Goal: Complete application form

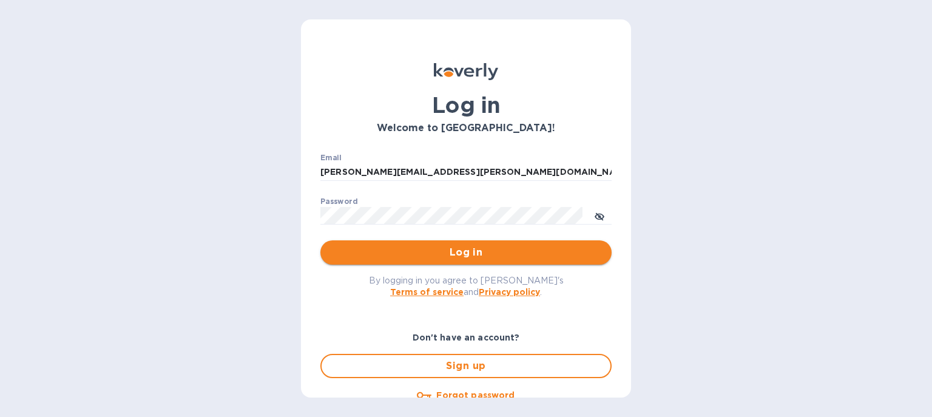
click at [454, 254] on span "Log in" at bounding box center [466, 252] width 272 height 15
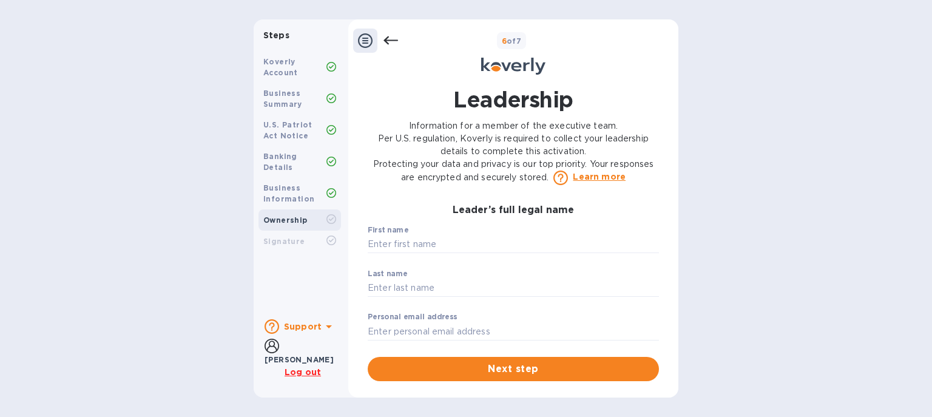
click at [366, 41] on icon at bounding box center [365, 40] width 15 height 15
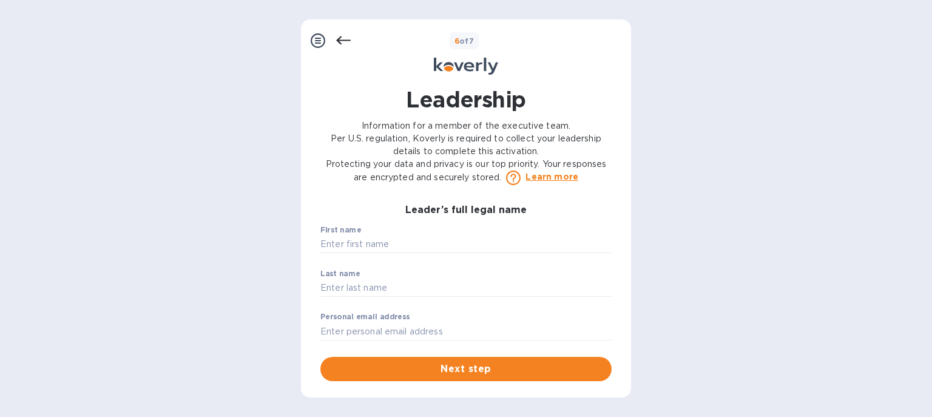
click at [336, 37] on icon at bounding box center [343, 40] width 15 height 15
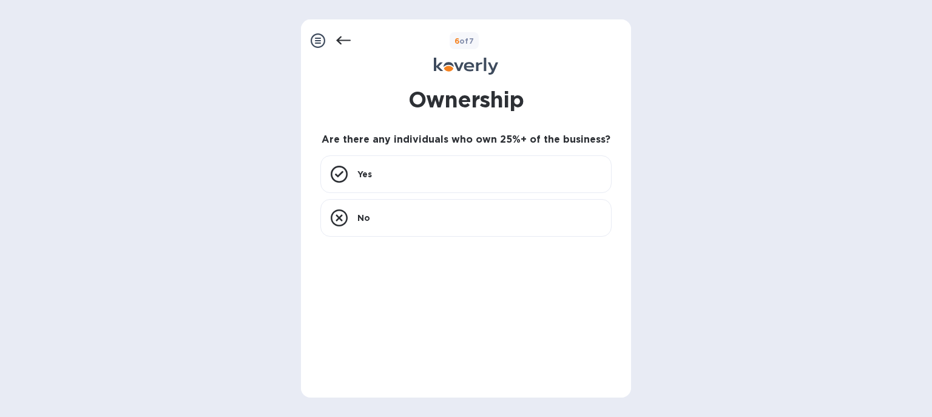
click at [318, 38] on icon at bounding box center [318, 40] width 15 height 15
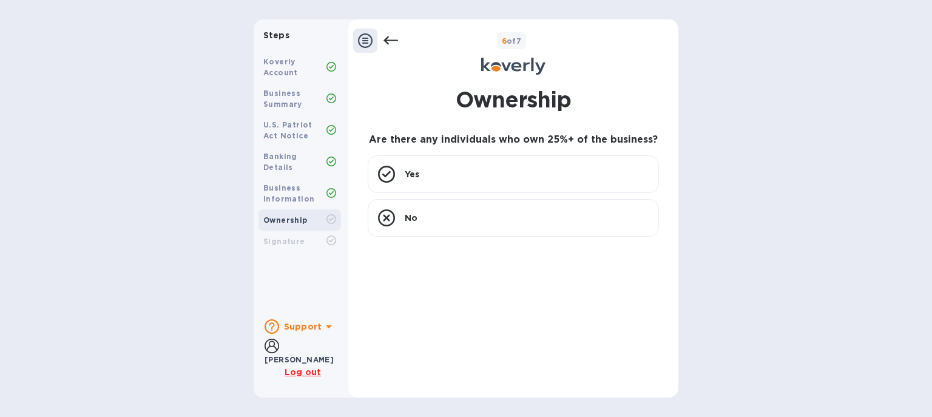
click at [281, 67] on div "Koverly Account" at bounding box center [294, 67] width 63 height 22
click at [392, 177] on icon at bounding box center [386, 174] width 17 height 17
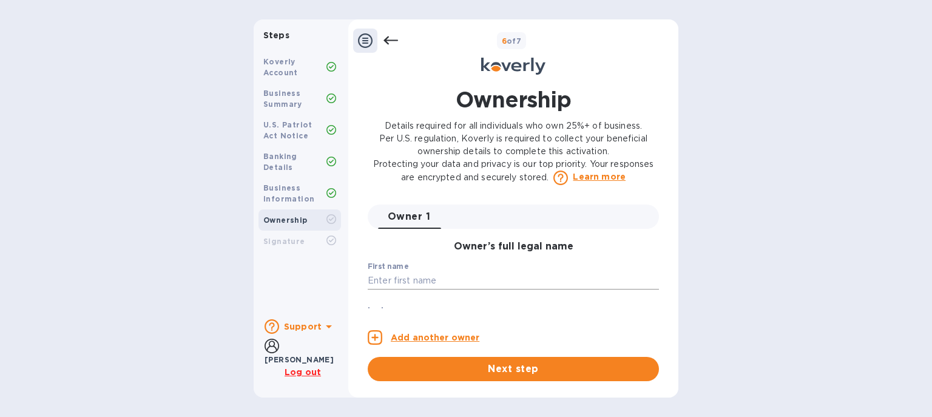
click at [404, 284] on input "text" at bounding box center [513, 281] width 291 height 18
click at [419, 277] on input "text" at bounding box center [513, 281] width 291 height 18
click at [516, 366] on span "Next step" at bounding box center [513, 369] width 272 height 15
click at [524, 367] on span "Next step" at bounding box center [513, 369] width 272 height 15
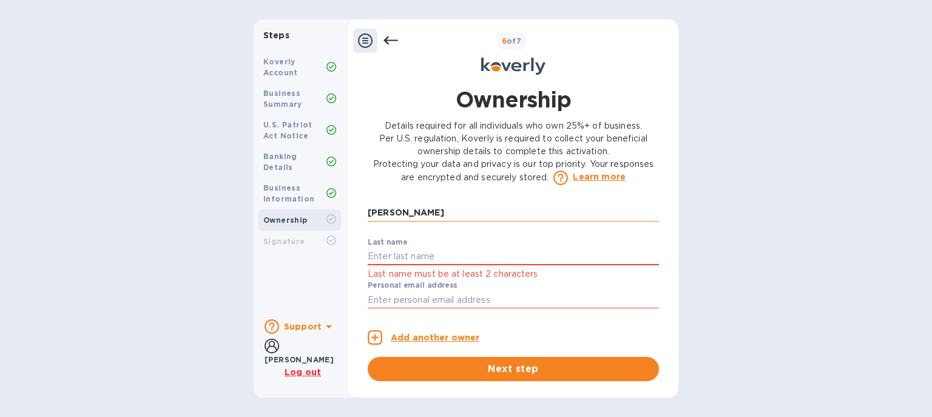
scroll to position [70, 0]
drag, startPoint x: 443, startPoint y: 283, endPoint x: 409, endPoint y: 213, distance: 77.9
click at [409, 213] on input "[PERSON_NAME]" at bounding box center [513, 211] width 291 height 18
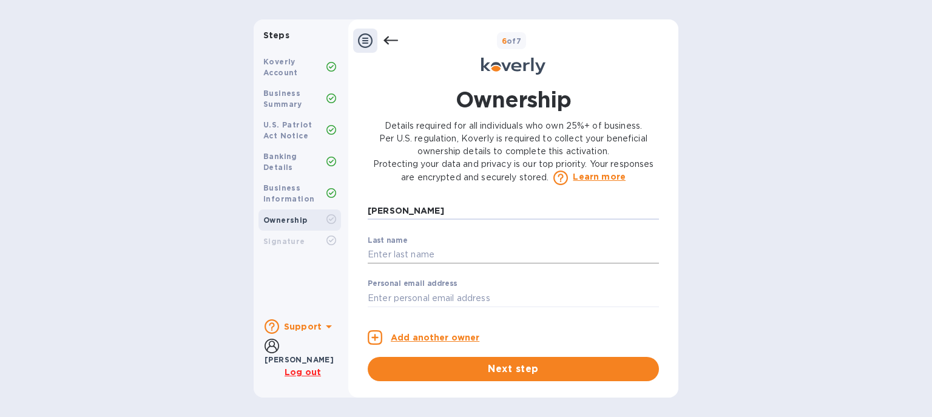
type input "[PERSON_NAME]"
click at [384, 252] on input "text" at bounding box center [513, 255] width 291 height 18
paste input "[PERSON_NAME]"
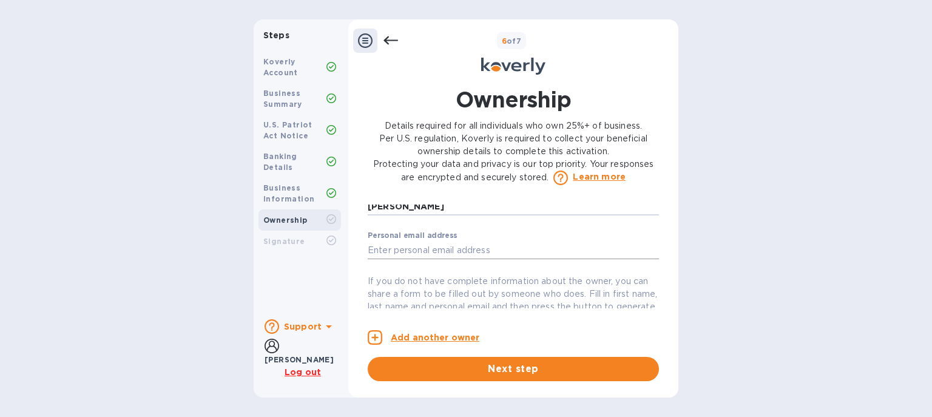
scroll to position [140, 0]
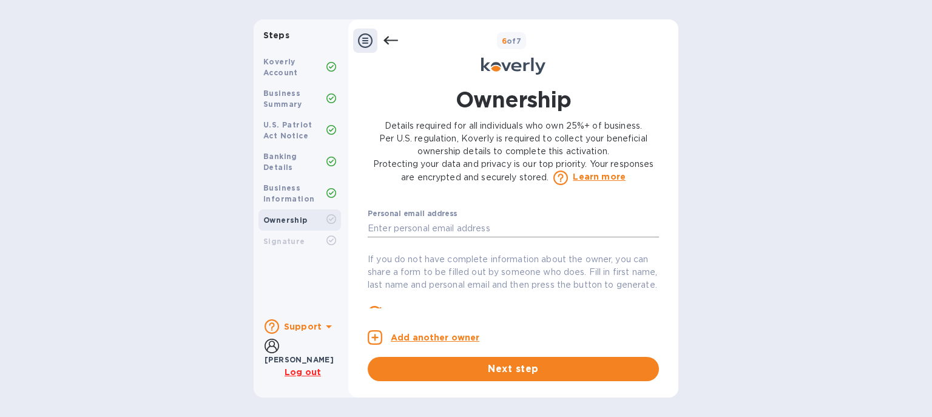
type input "[PERSON_NAME]"
click at [420, 232] on input "text" at bounding box center [513, 228] width 291 height 18
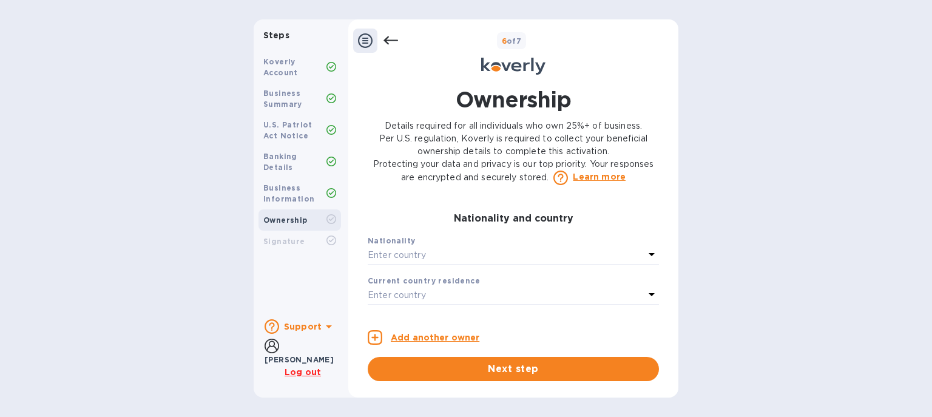
scroll to position [279, 0]
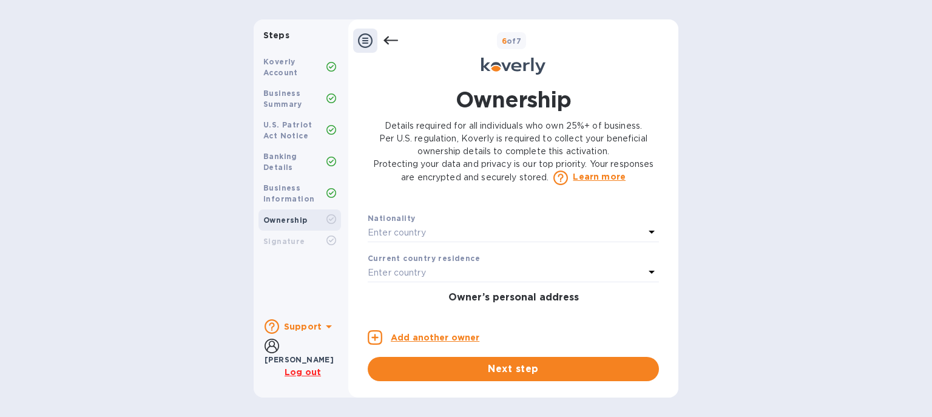
type input "[PERSON_NAME][EMAIL_ADDRESS][DOMAIN_NAME]"
click at [444, 241] on div "Enter country" at bounding box center [506, 232] width 277 height 17
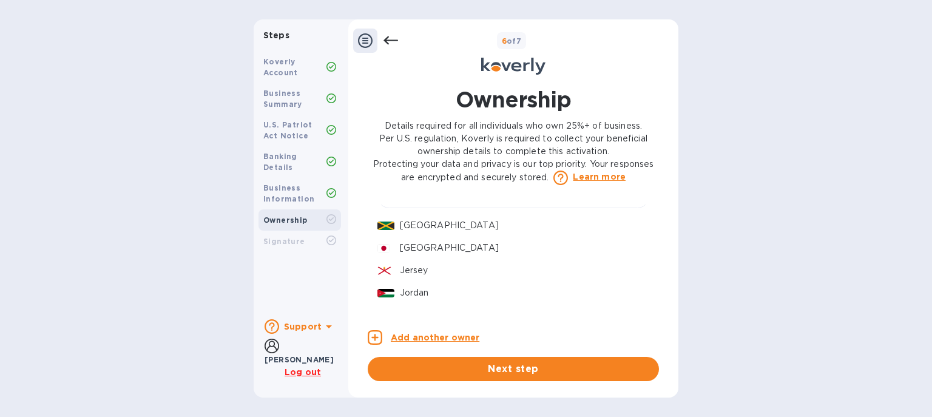
scroll to position [2021, 0]
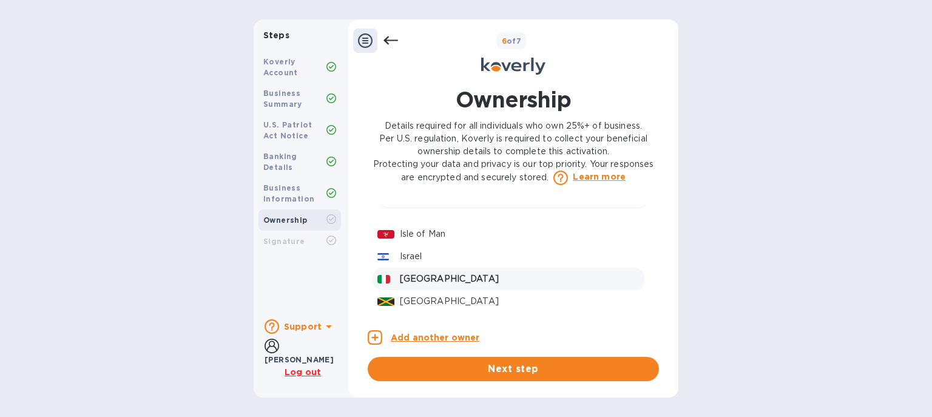
click at [406, 272] on p "[GEOGRAPHIC_DATA]" at bounding box center [520, 278] width 240 height 13
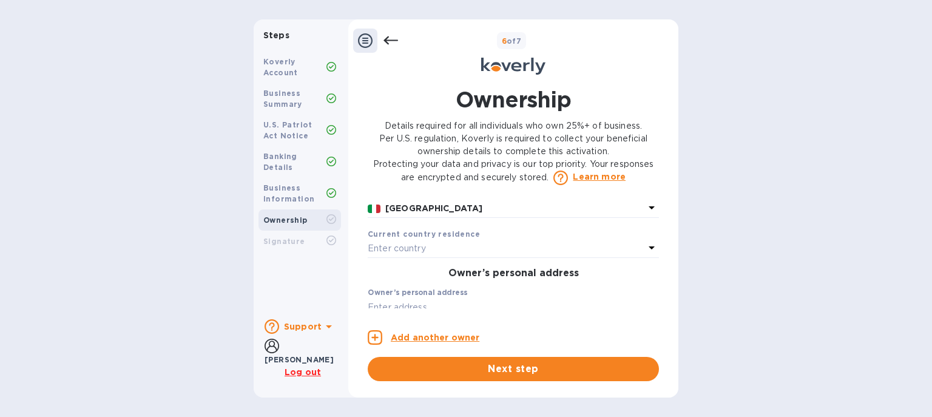
scroll to position [279, 0]
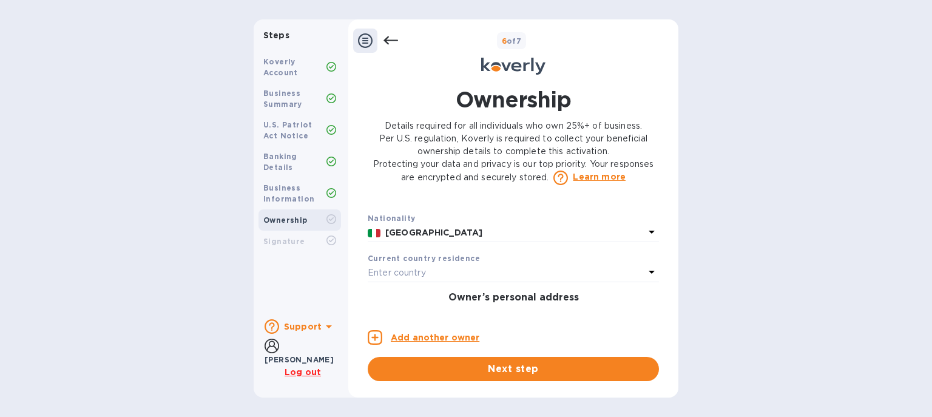
click at [438, 281] on div "Enter country" at bounding box center [506, 272] width 277 height 17
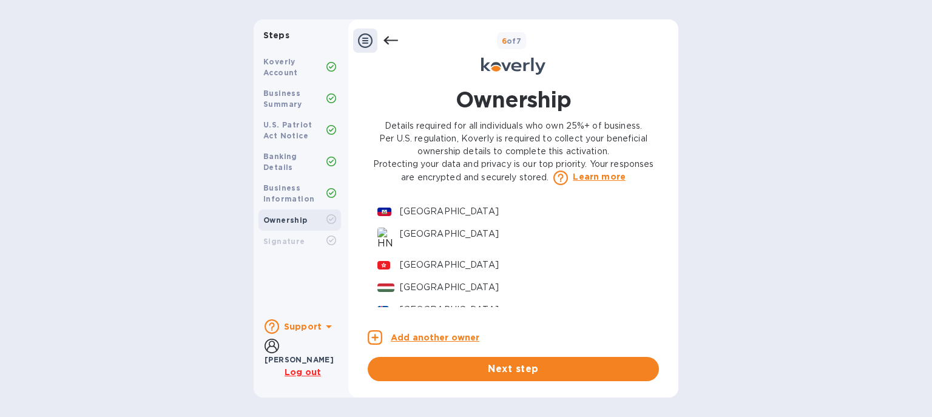
scroll to position [2026, 0]
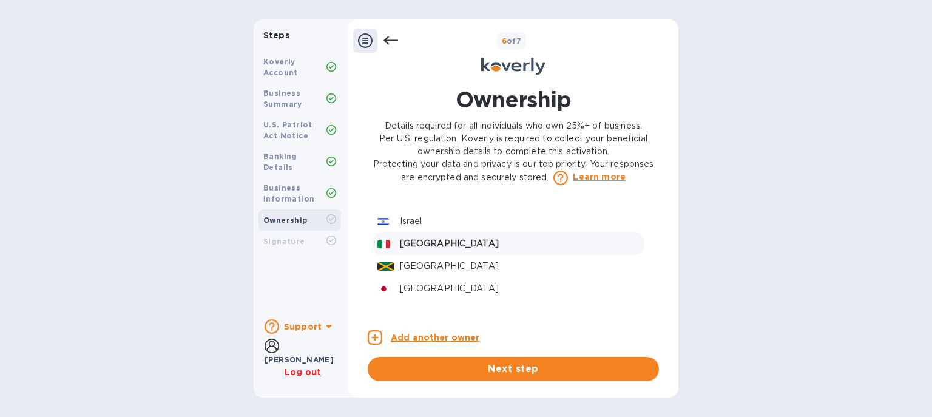
click at [432, 237] on p "[GEOGRAPHIC_DATA]" at bounding box center [520, 243] width 240 height 13
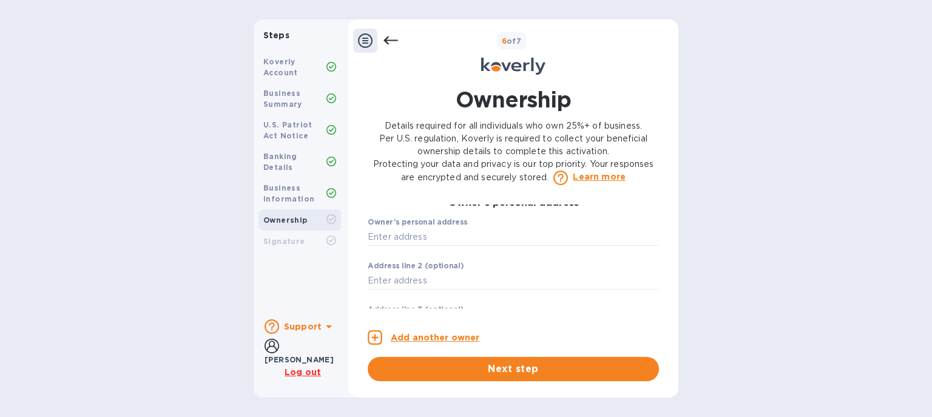
scroll to position [349, 0]
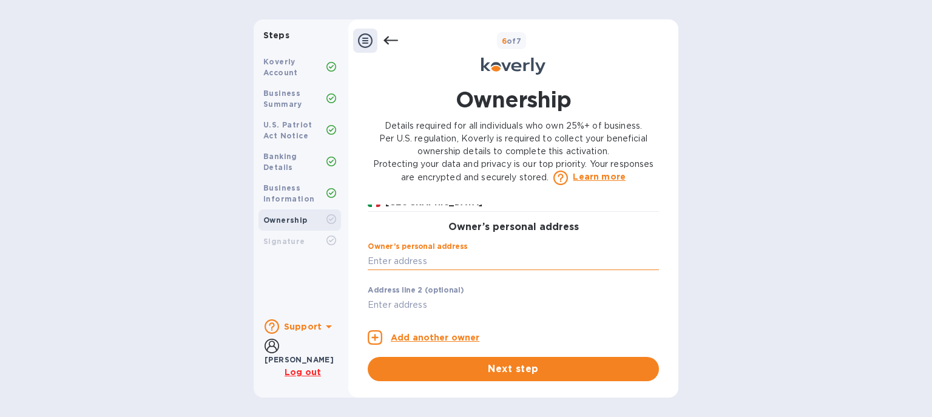
click at [442, 269] on input "text" at bounding box center [513, 261] width 291 height 18
click at [438, 270] on input "text" at bounding box center [513, 261] width 291 height 18
click at [396, 270] on input "text" at bounding box center [513, 261] width 291 height 18
paste input "text"
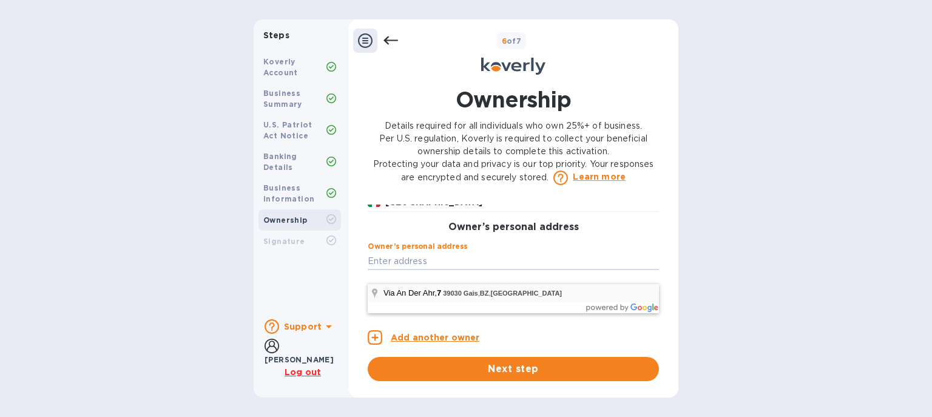
type input "[GEOGRAPHIC_DATA]"
type input "Zona Industriale"
type input "[GEOGRAPHIC_DATA]"
type input "39030"
click at [425, 269] on input "[GEOGRAPHIC_DATA]" at bounding box center [513, 261] width 291 height 18
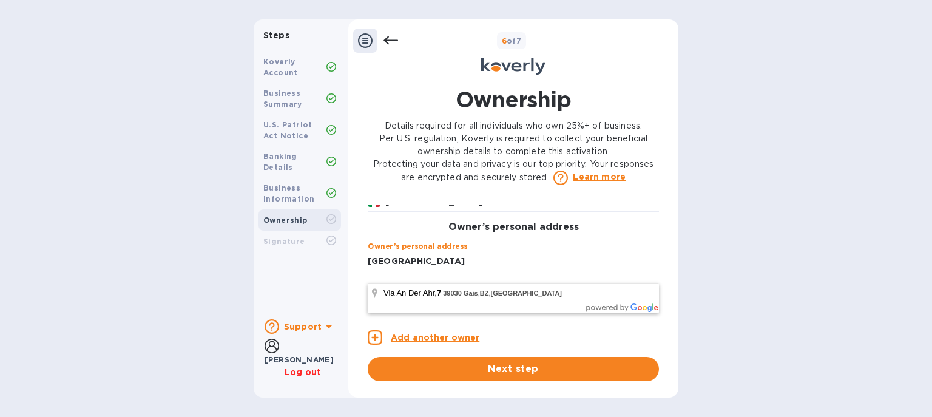
click at [535, 270] on input "[GEOGRAPHIC_DATA]" at bounding box center [513, 261] width 291 height 18
drag, startPoint x: 535, startPoint y: 276, endPoint x: 364, endPoint y: 289, distance: 171.6
click at [368, 270] on input "[GEOGRAPHIC_DATA]" at bounding box center [513, 261] width 291 height 18
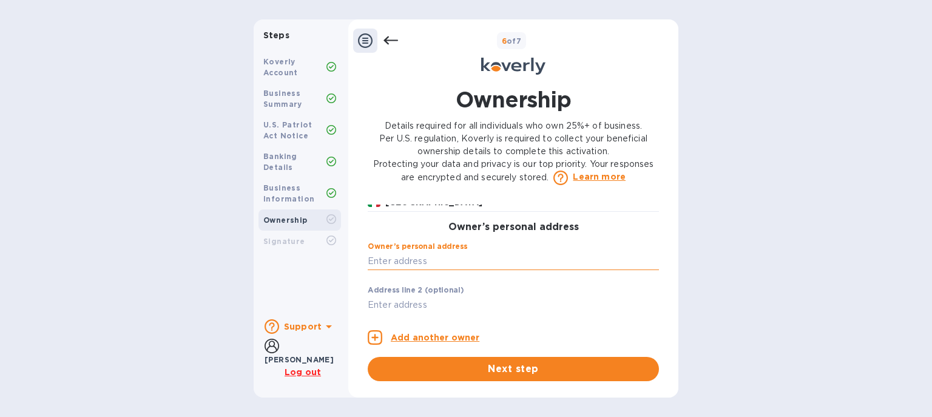
paste input "text"
type input "7 Via An Der Ahr"
type input "21034"
click at [396, 270] on input "7 Via An Der Ahr" at bounding box center [513, 261] width 291 height 18
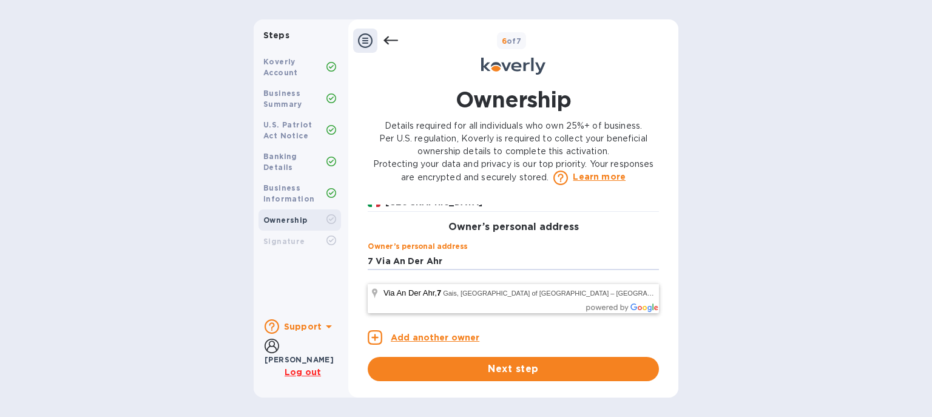
click at [484, 260] on div "Owner’s personal address [STREET_ADDRESS] ​" at bounding box center [513, 264] width 291 height 44
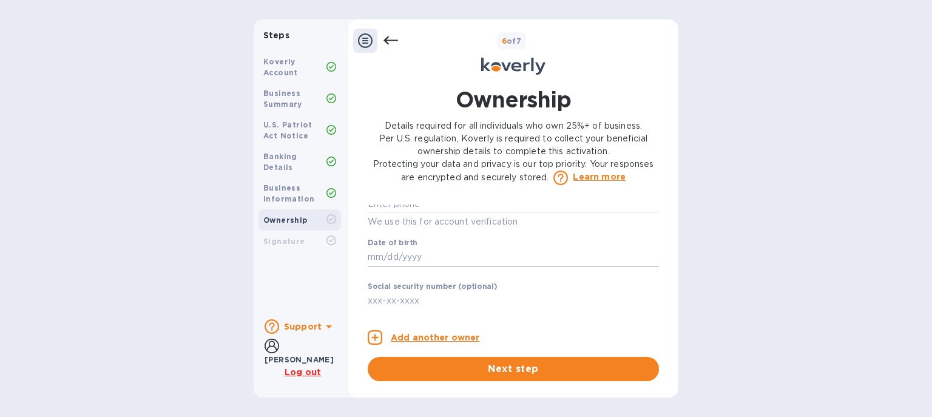
scroll to position [628, 0]
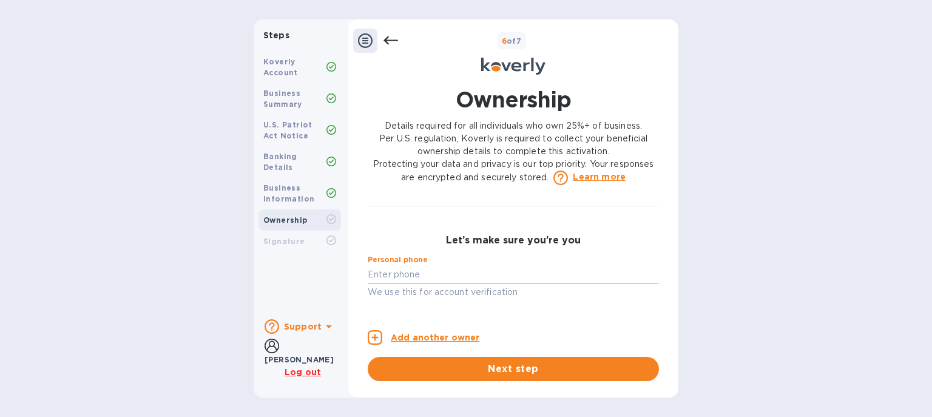
click at [423, 283] on input "text" at bounding box center [513, 274] width 291 height 18
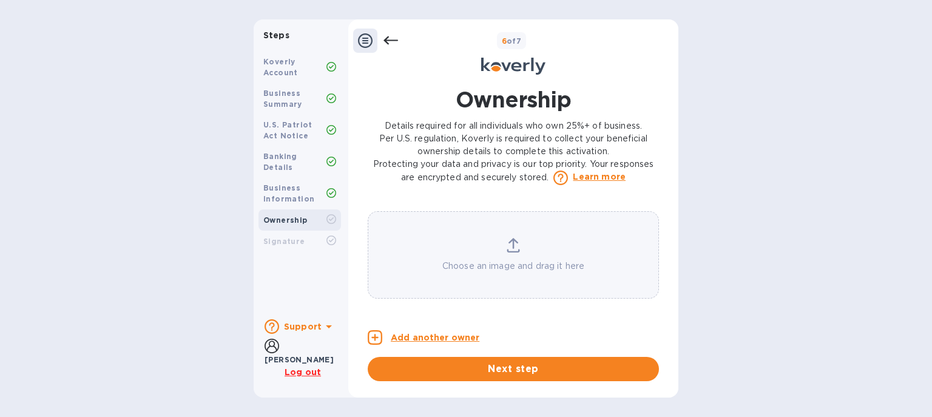
scroll to position [985, 0]
click at [506, 369] on span "Next step" at bounding box center [513, 369] width 272 height 15
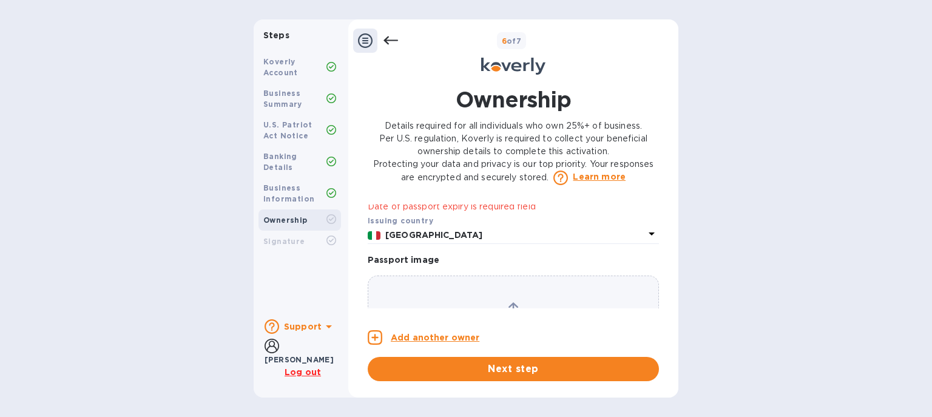
scroll to position [915, 0]
click at [288, 70] on b "Koverly Account" at bounding box center [280, 67] width 35 height 20
click at [389, 40] on icon at bounding box center [390, 40] width 15 height 8
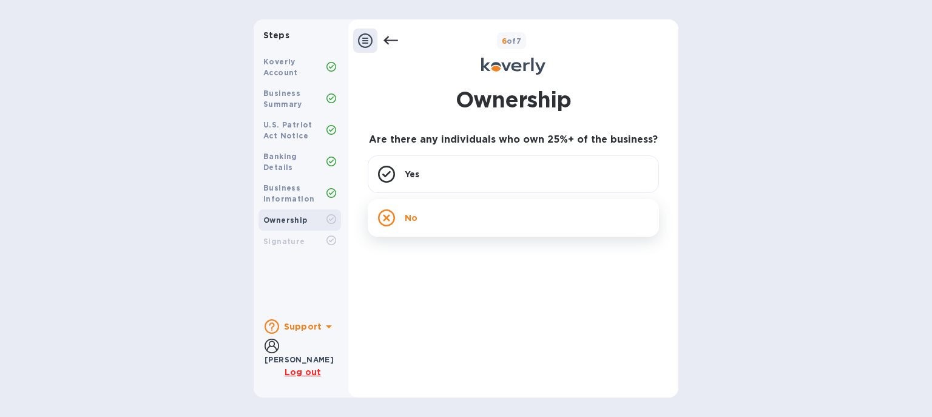
click at [428, 218] on div "No" at bounding box center [513, 218] width 291 height 38
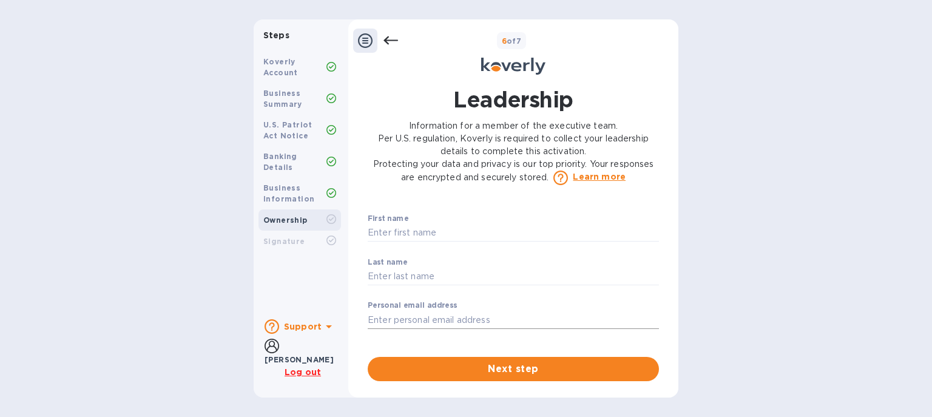
scroll to position [0, 0]
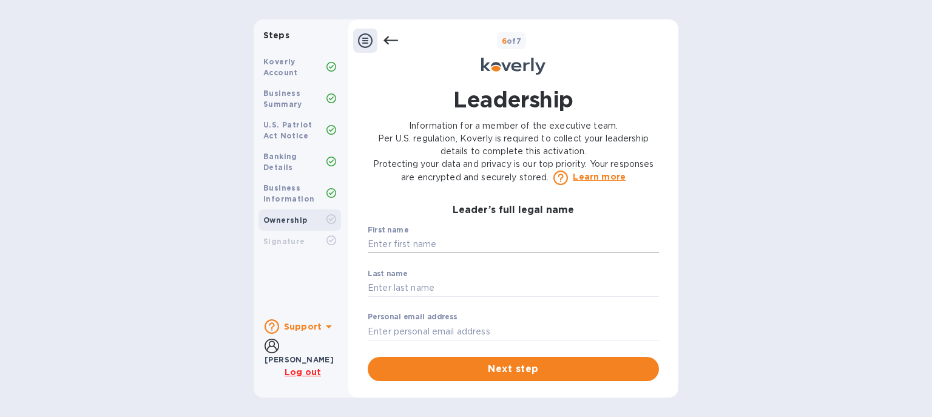
click at [375, 244] on input "text" at bounding box center [513, 244] width 291 height 18
type input "[PERSON_NAME]"
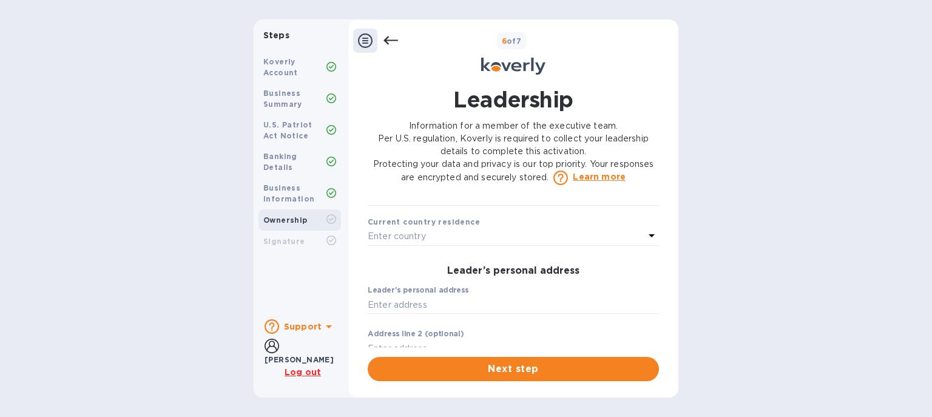
scroll to position [209, 0]
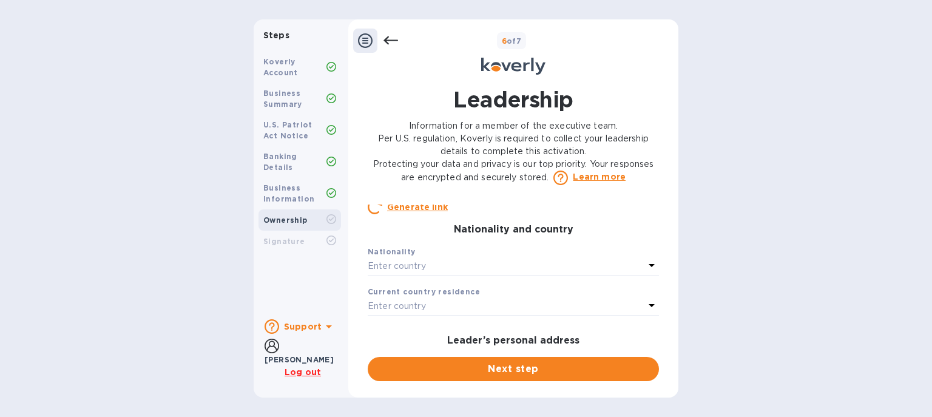
type input "[PERSON_NAME][EMAIL_ADDRESS][DOMAIN_NAME]"
click at [475, 275] on div "Enter country" at bounding box center [506, 266] width 277 height 17
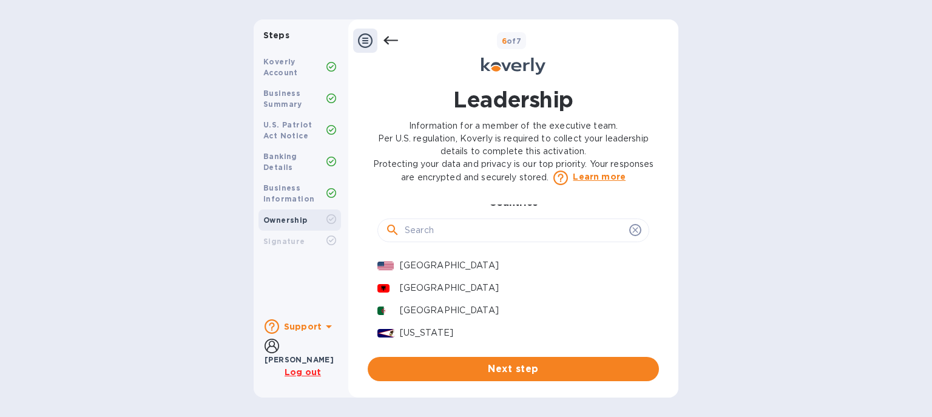
scroll to position [349, 0]
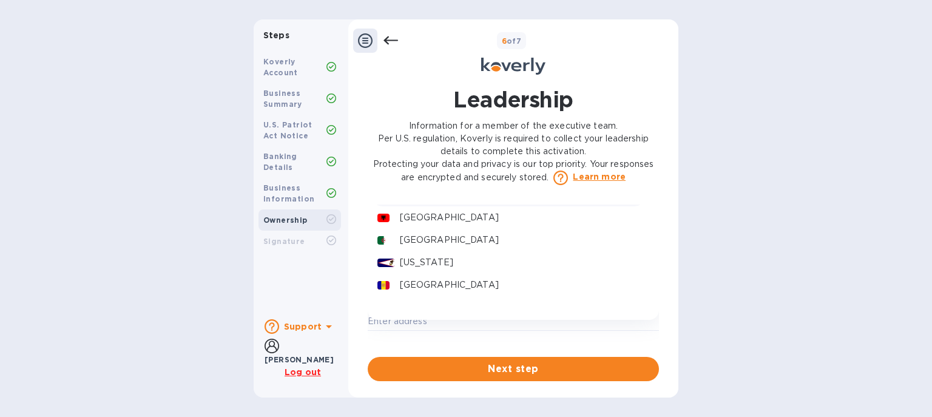
click at [436, 201] on p "[GEOGRAPHIC_DATA]" at bounding box center [520, 195] width 240 height 13
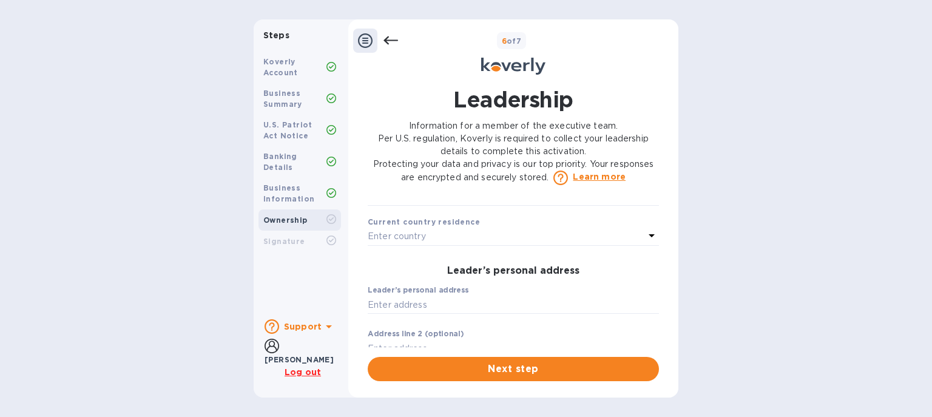
scroll to position [209, 0]
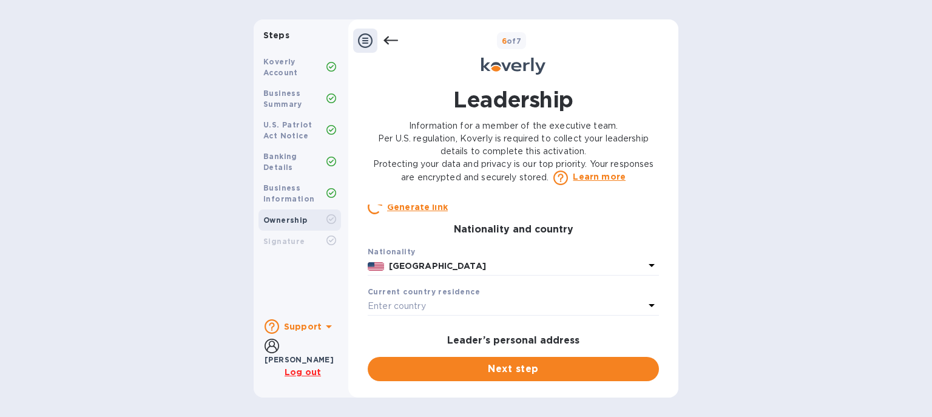
click at [462, 315] on div "Enter country" at bounding box center [506, 306] width 277 height 17
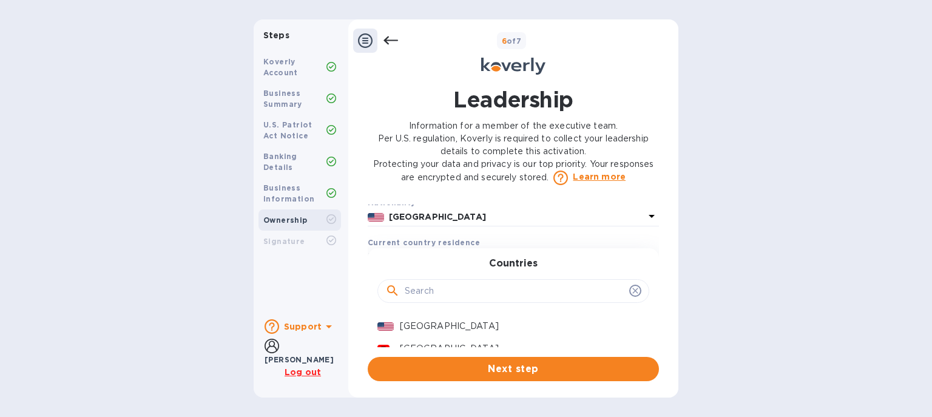
scroll to position [279, 0]
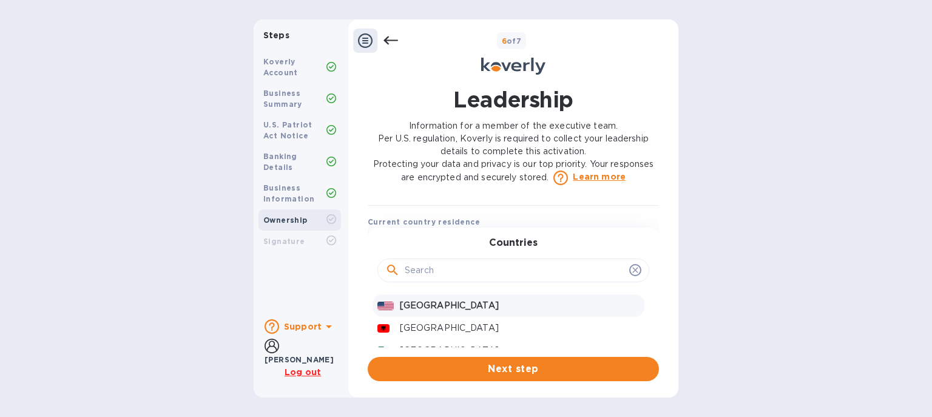
click at [467, 312] on p "[GEOGRAPHIC_DATA]" at bounding box center [520, 305] width 240 height 13
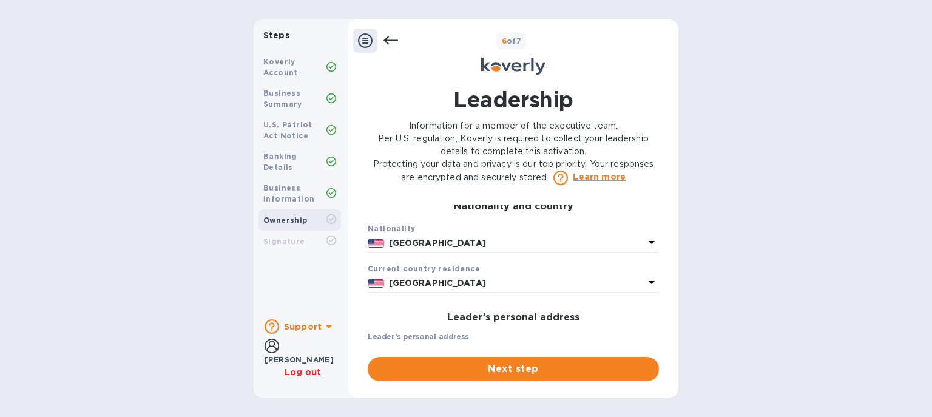
scroll to position [209, 0]
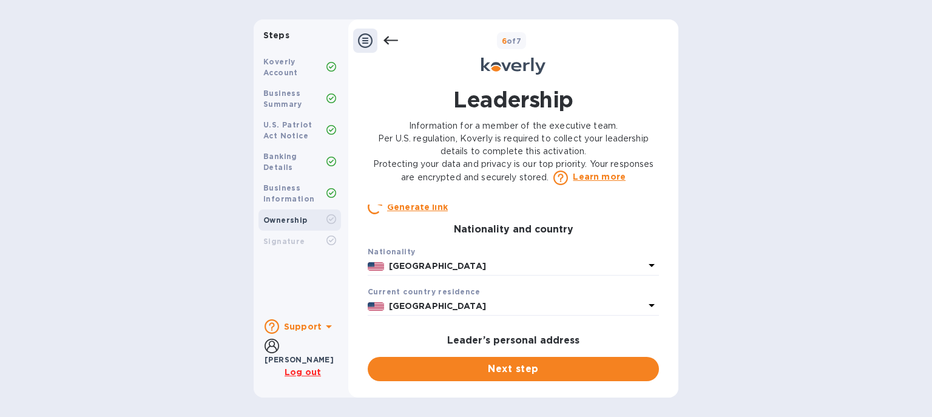
click at [524, 272] on p "[GEOGRAPHIC_DATA]" at bounding box center [516, 266] width 255 height 13
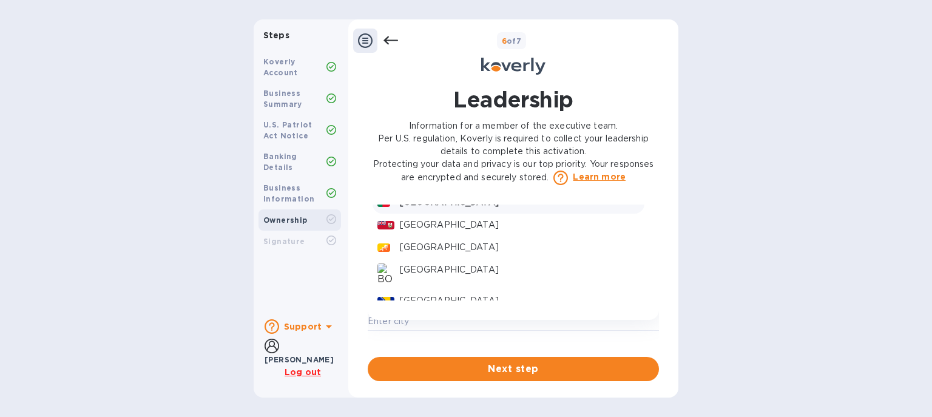
scroll to position [489, 0]
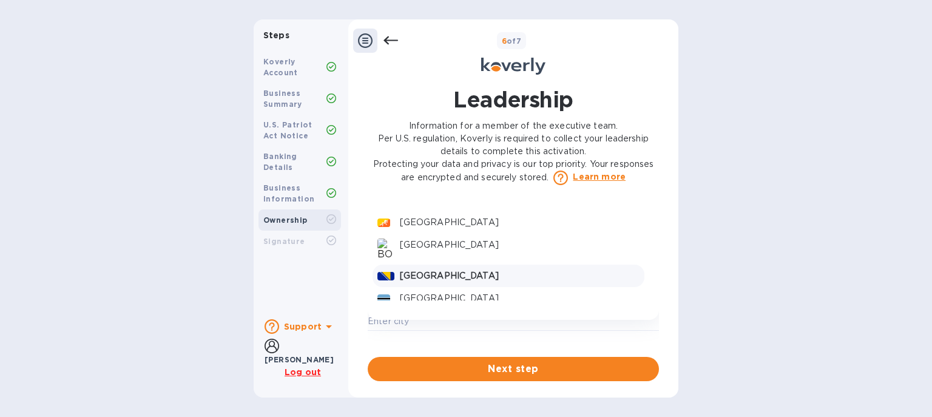
click at [464, 280] on p "[GEOGRAPHIC_DATA]" at bounding box center [520, 275] width 240 height 13
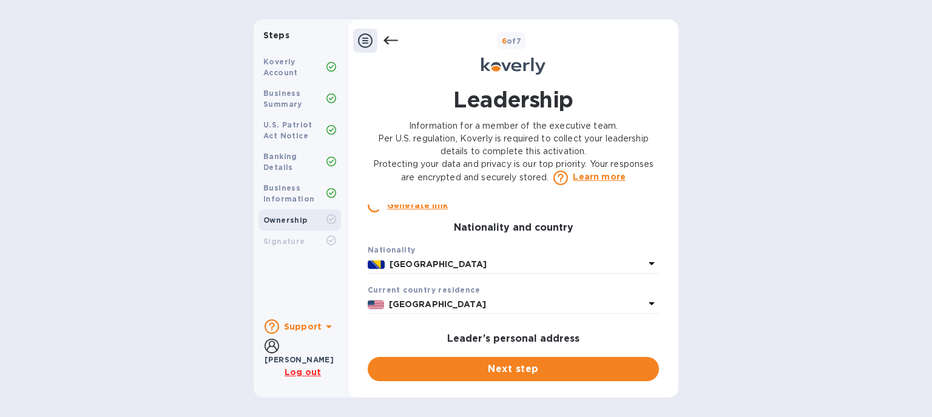
scroll to position [209, 0]
click at [540, 272] on p "[GEOGRAPHIC_DATA]" at bounding box center [516, 266] width 255 height 13
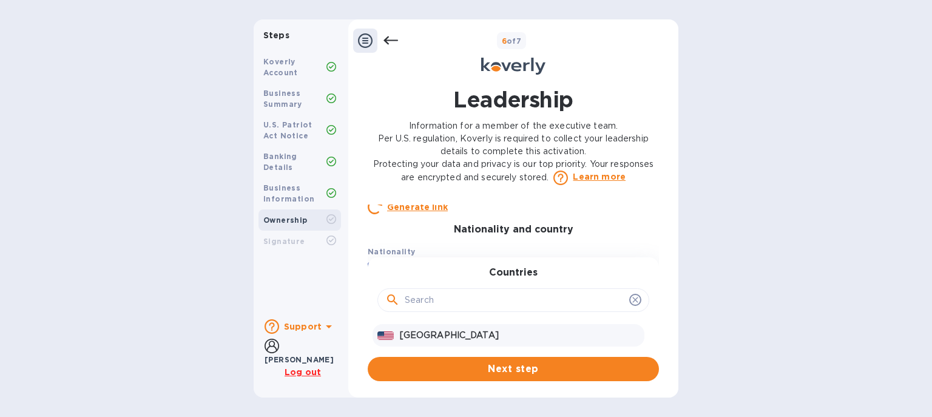
click at [448, 342] on p "[GEOGRAPHIC_DATA]" at bounding box center [520, 335] width 240 height 13
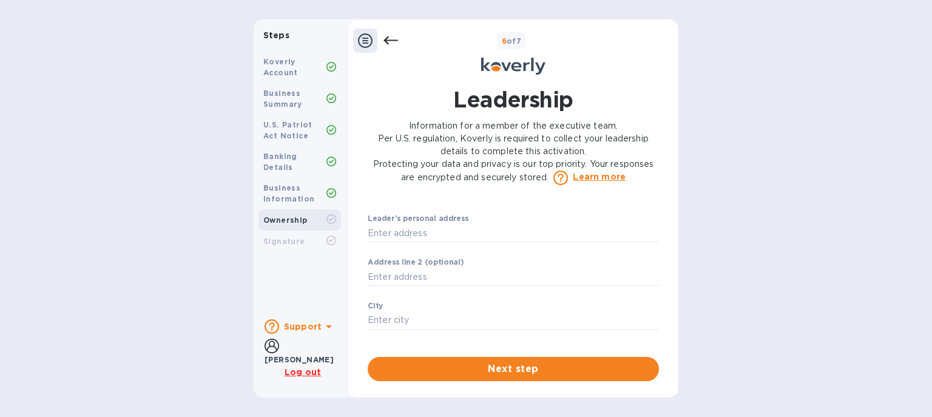
scroll to position [349, 0]
click at [383, 243] on input "text" at bounding box center [513, 234] width 291 height 18
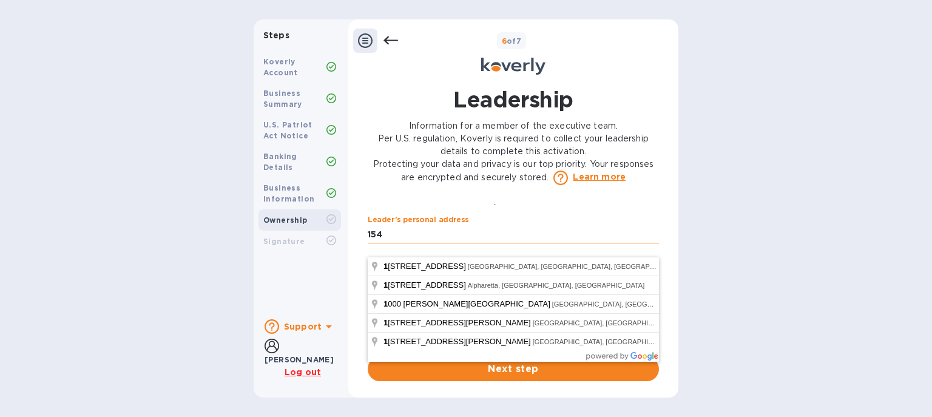
type input "154"
type input "Norcross"
type input "30092"
type input "[STREET_ADDRESS][PERSON_NAME]"
type input "30071"
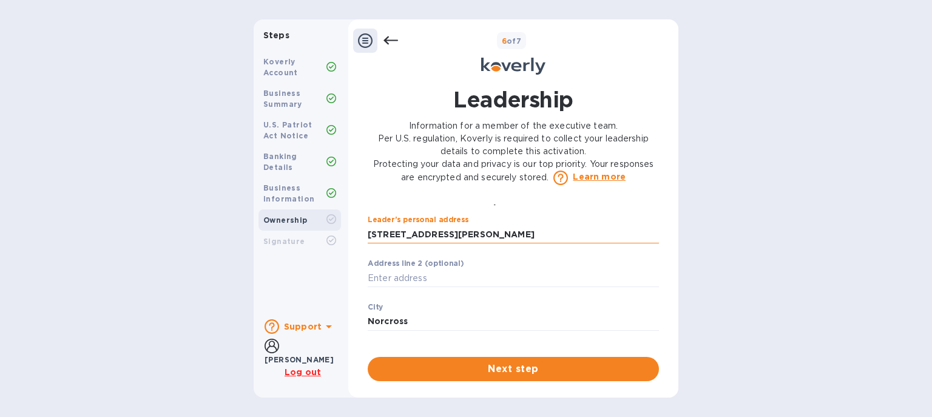
drag, startPoint x: 510, startPoint y: 251, endPoint x: 383, endPoint y: 252, distance: 126.8
click at [383, 243] on input "[STREET_ADDRESS][PERSON_NAME]" at bounding box center [513, 234] width 291 height 18
type input "154"
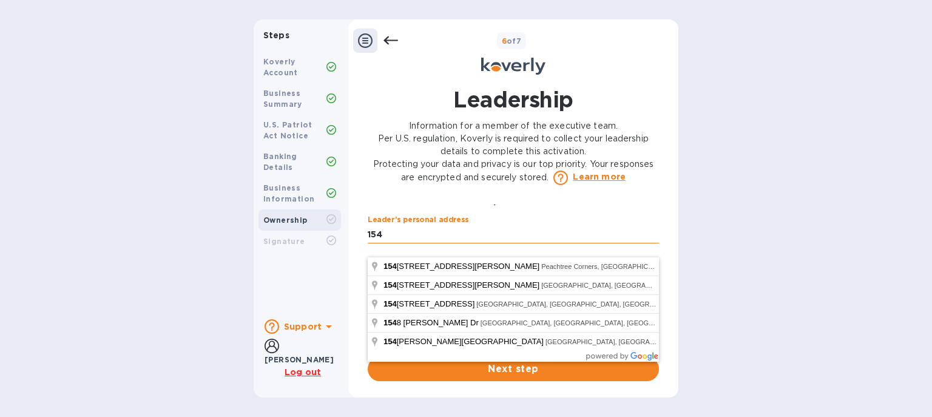
type input "30092"
type input "[STREET_ADDRESS]"
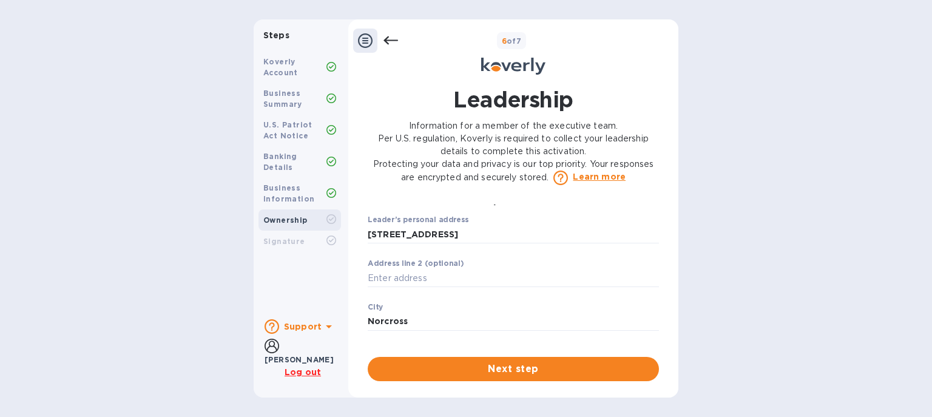
click at [675, 299] on div "Leadership Information for a member of the executive team. Per U.S. regulation,…" at bounding box center [513, 232] width 330 height 311
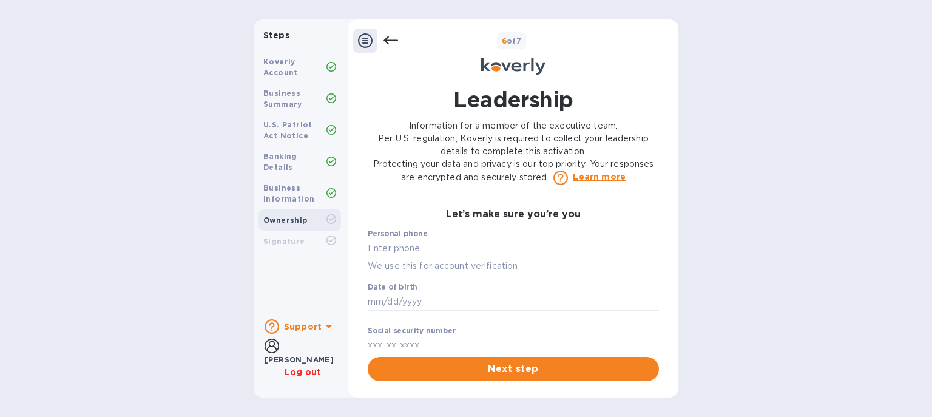
scroll to position [556, 0]
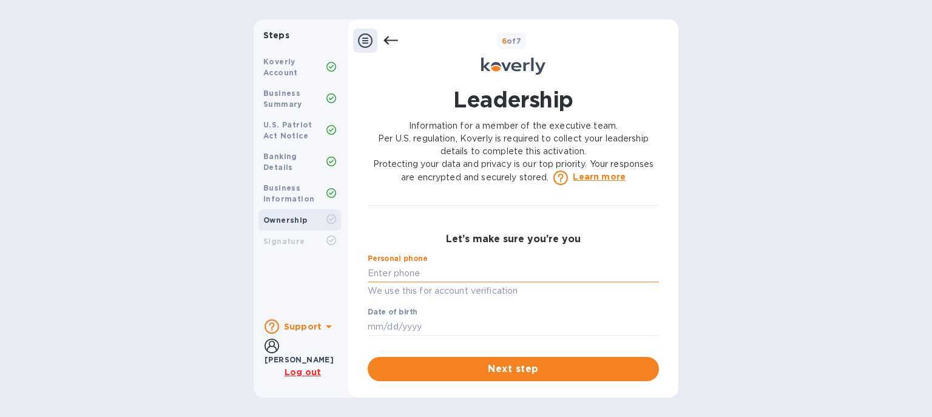
click at [402, 282] on input "text" at bounding box center [513, 273] width 291 height 18
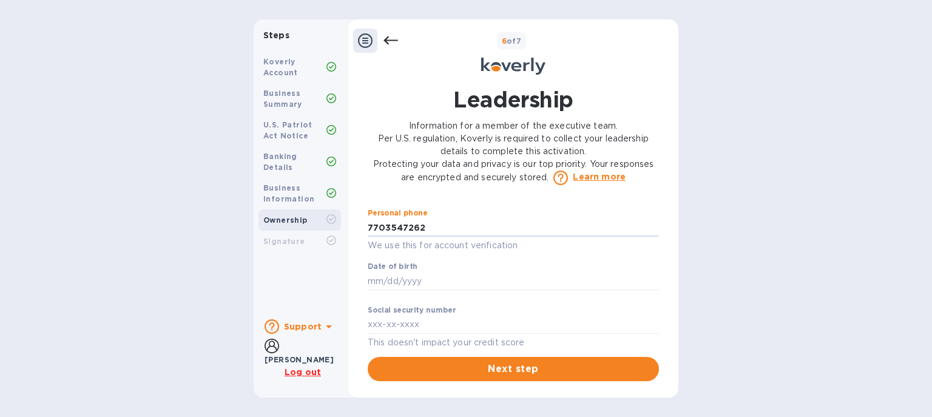
scroll to position [626, 0]
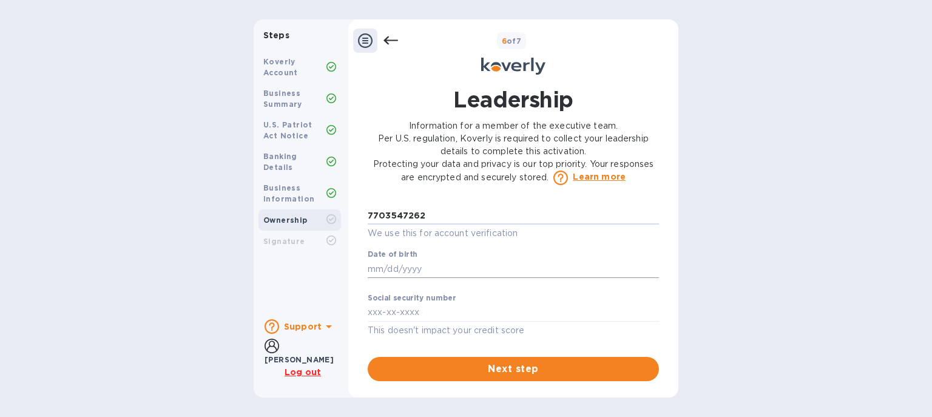
type input "***62"
click at [368, 268] on input "text" at bounding box center [513, 269] width 291 height 18
type input "***69"
click at [670, 297] on div "Leadership Information for a member of the executive team. Per U.S. regulation,…" at bounding box center [513, 232] width 318 height 311
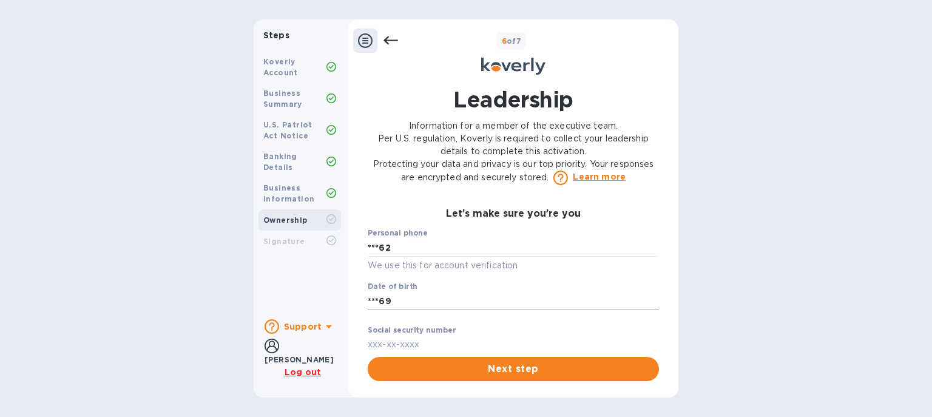
scroll to position [556, 0]
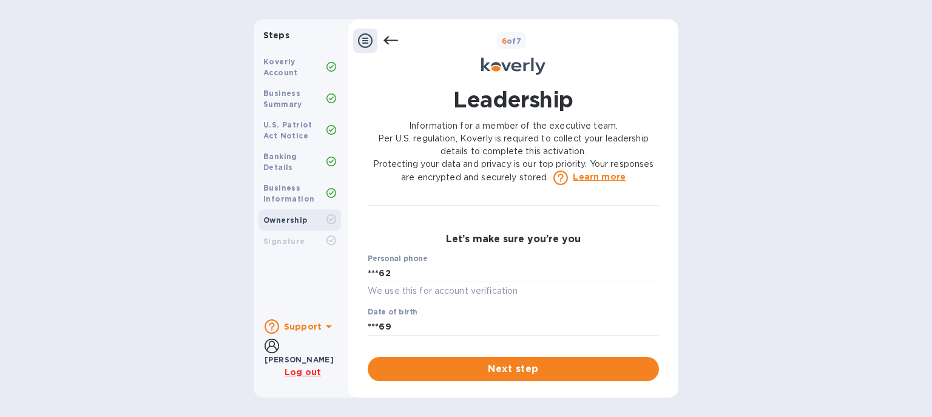
click at [510, 268] on div "Personal phone ***62 We use this for account verification" at bounding box center [513, 276] width 291 height 44
click at [507, 282] on input "***62" at bounding box center [513, 273] width 291 height 18
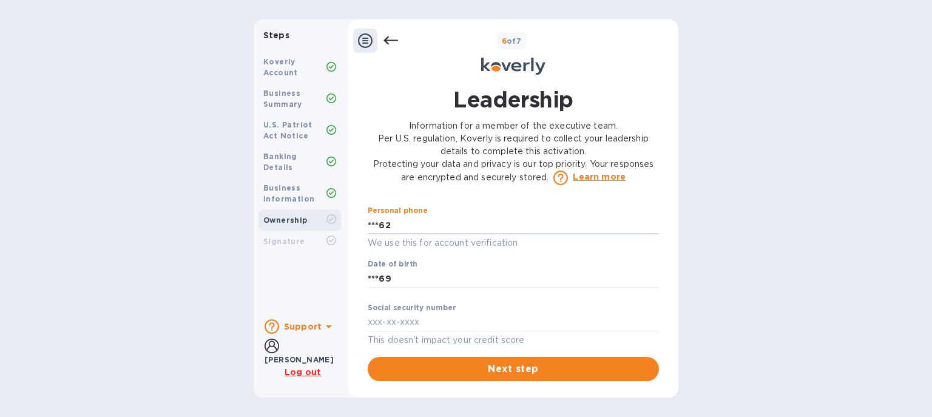
scroll to position [626, 0]
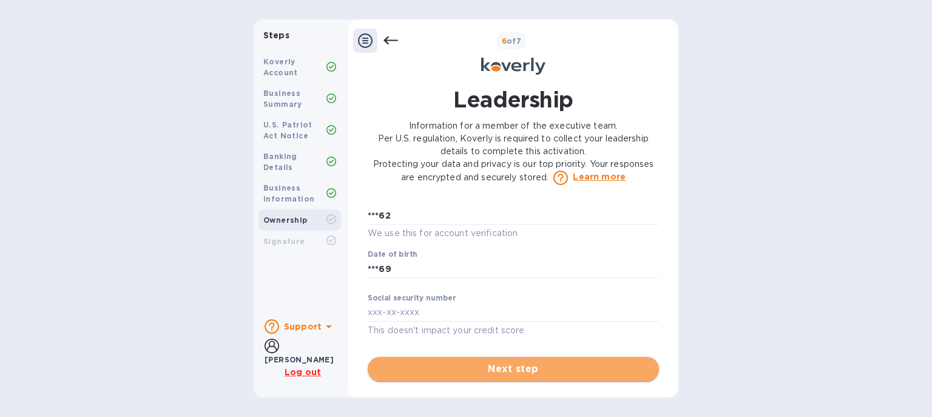
click at [520, 363] on span "Next step" at bounding box center [513, 369] width 272 height 15
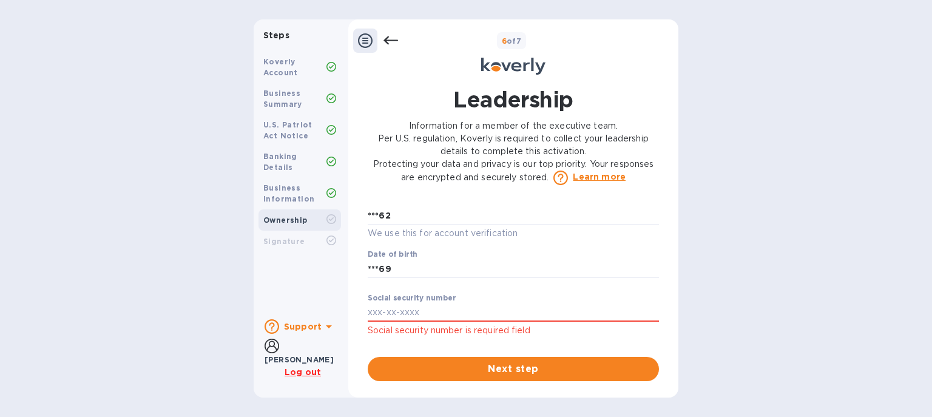
click at [302, 326] on b "Support" at bounding box center [303, 327] width 38 height 10
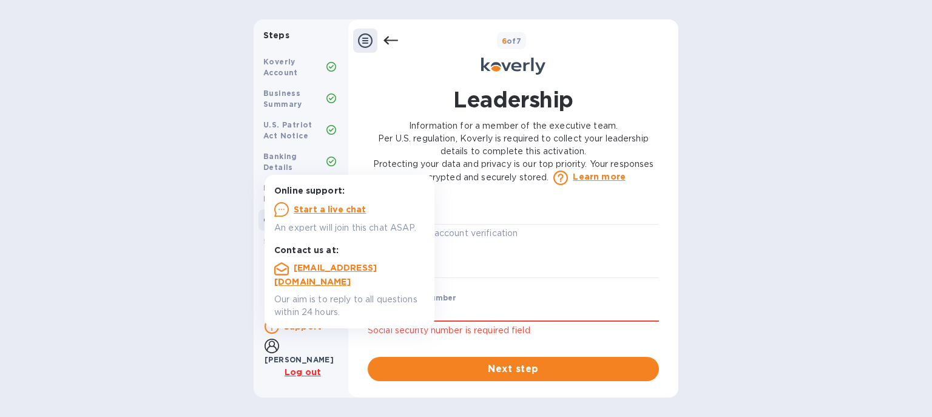
click at [311, 210] on u "Start a live chat" at bounding box center [330, 209] width 73 height 10
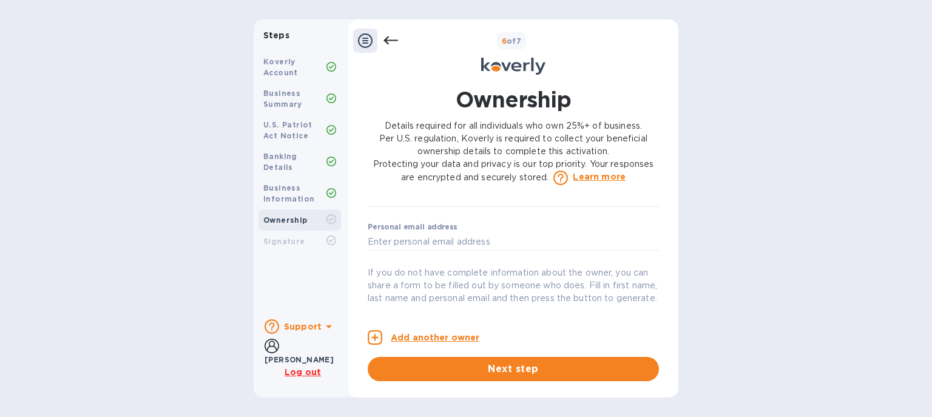
scroll to position [140, 0]
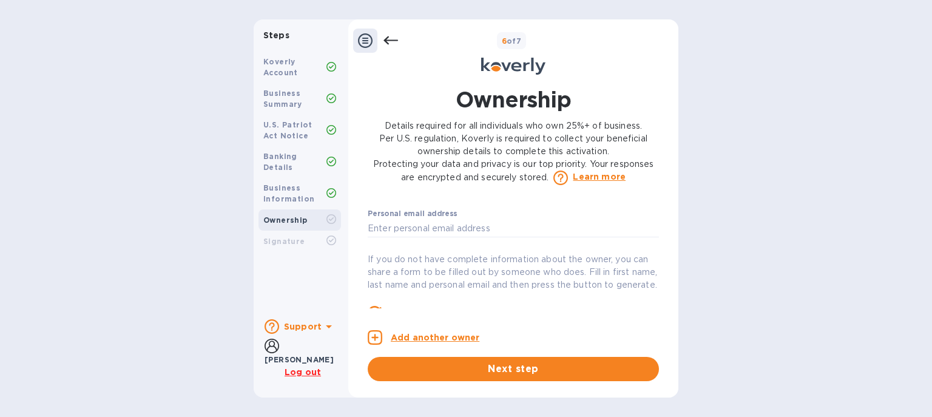
click at [293, 355] on b "[PERSON_NAME]" at bounding box center [298, 359] width 69 height 9
click at [276, 352] on icon at bounding box center [271, 346] width 15 height 15
click at [275, 353] on icon at bounding box center [271, 346] width 15 height 15
click at [300, 355] on b "Ruth Proano" at bounding box center [298, 359] width 69 height 9
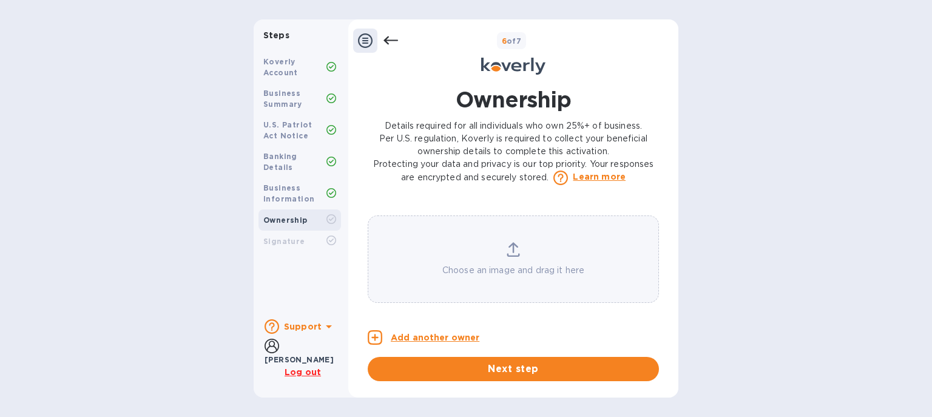
scroll to position [985, 0]
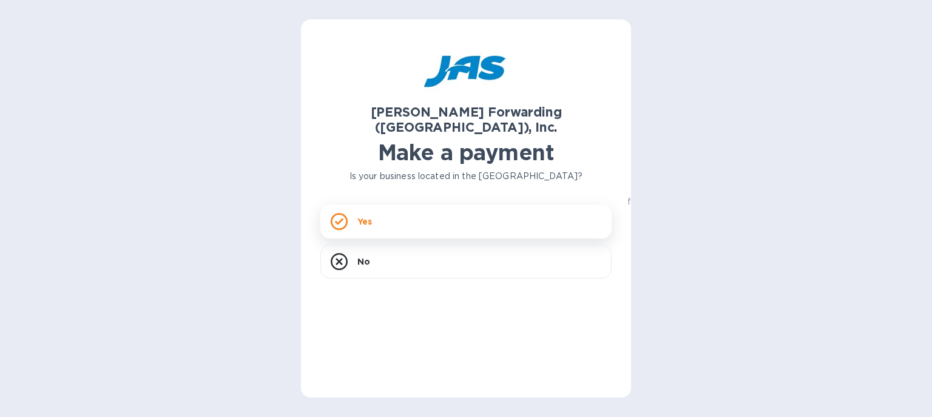
click at [422, 207] on div "Yes" at bounding box center [465, 221] width 291 height 34
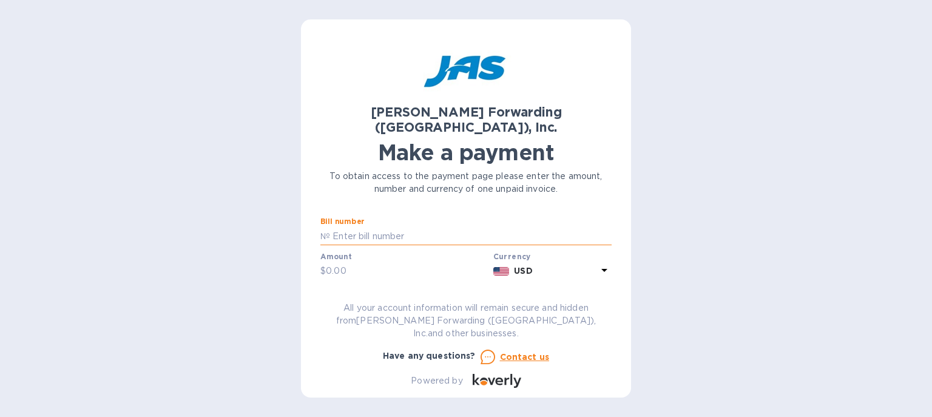
click at [423, 227] on input "text" at bounding box center [470, 236] width 281 height 18
click at [354, 227] on input "text" at bounding box center [470, 236] width 281 height 18
type input "ATL503376670"
click at [366, 262] on input "text" at bounding box center [407, 271] width 163 height 18
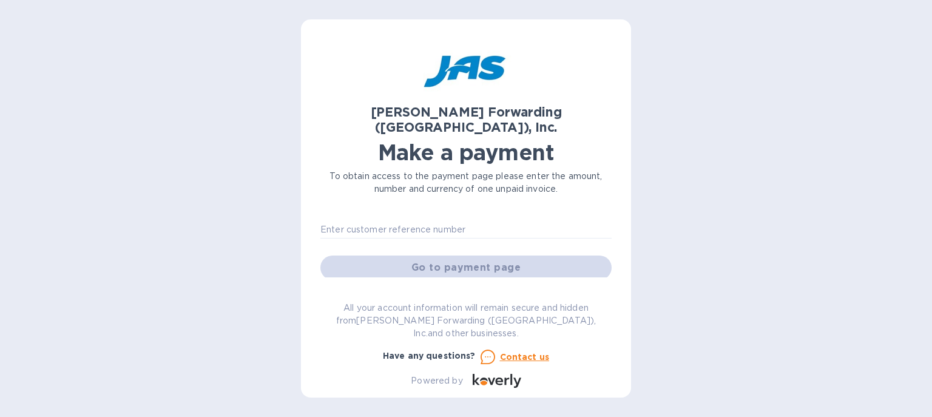
scroll to position [70, 0]
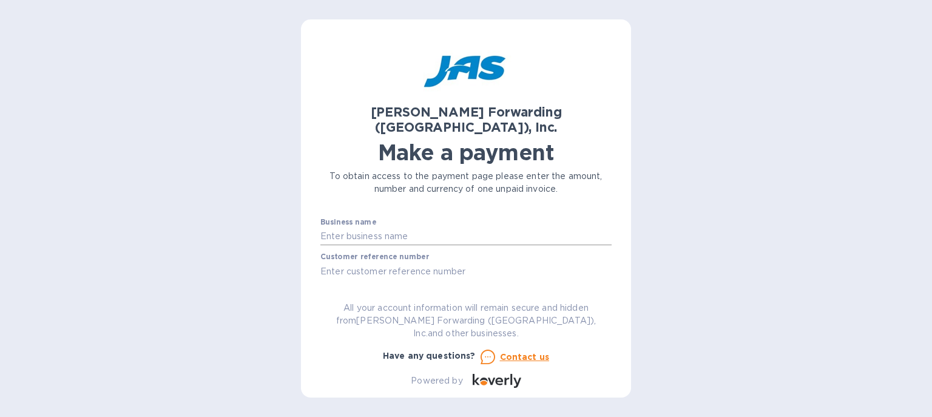
type input "5,332.48"
click at [352, 227] on input "text" at bounding box center [465, 236] width 291 height 18
type input "j"
type input "Zirkonzahn USA, Inc"
click at [359, 262] on input "text" at bounding box center [465, 271] width 291 height 18
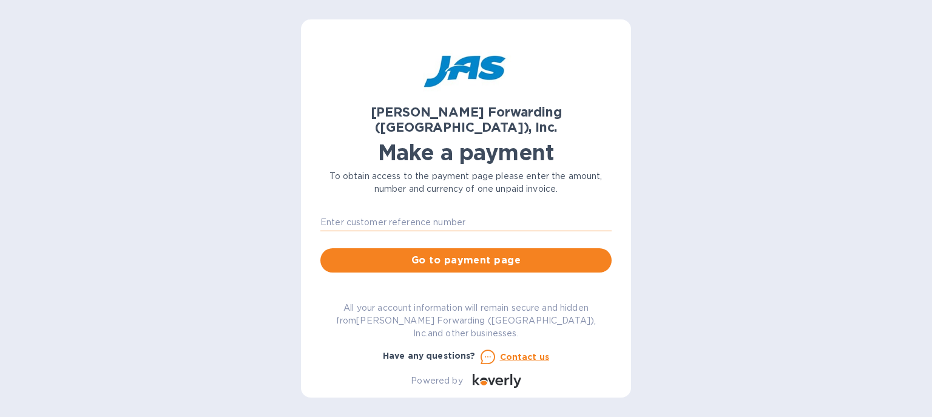
scroll to position [140, 0]
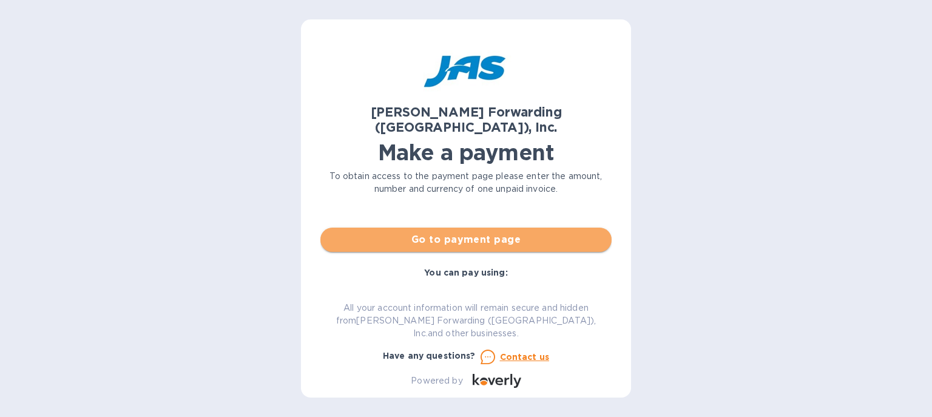
click at [426, 232] on span "Go to payment page" at bounding box center [466, 239] width 272 height 15
